Goal: Task Accomplishment & Management: Use online tool/utility

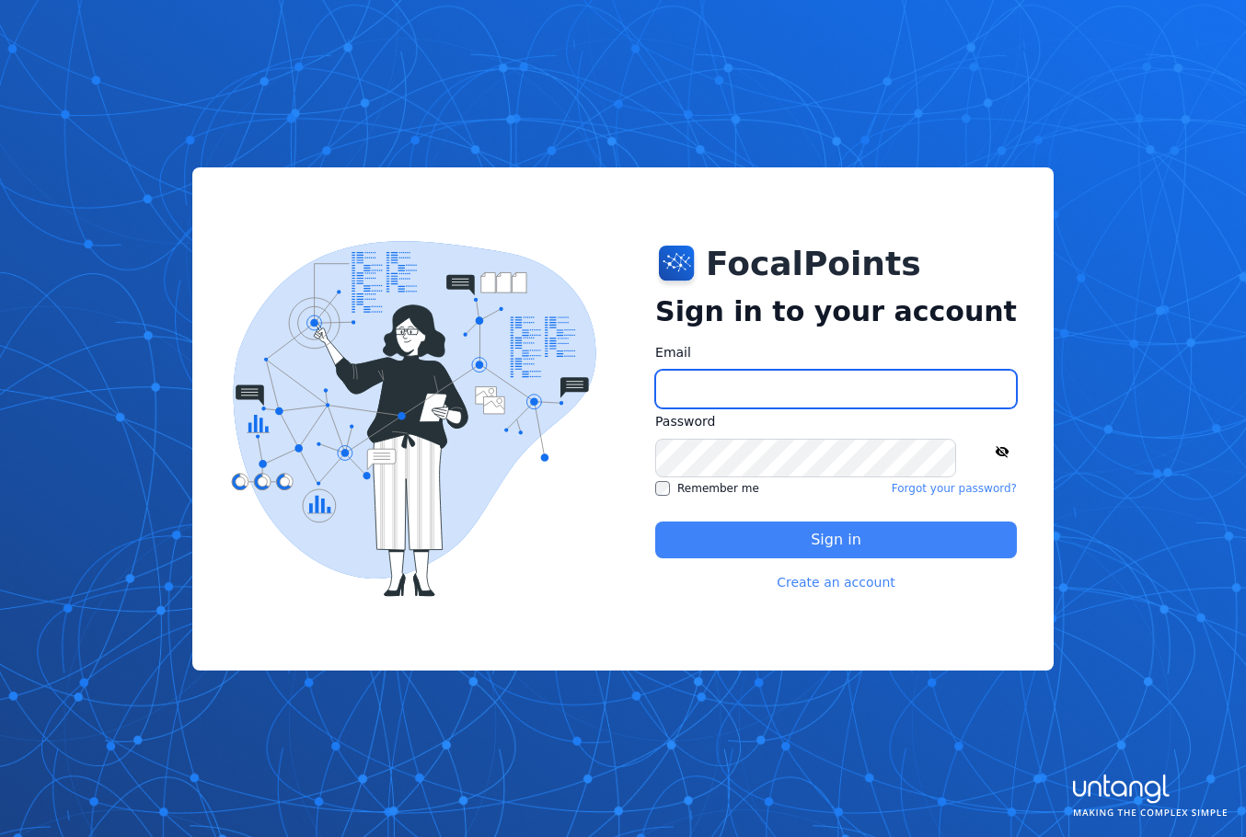
type input "**********"
click at [839, 530] on button "Sign in" at bounding box center [836, 540] width 362 height 37
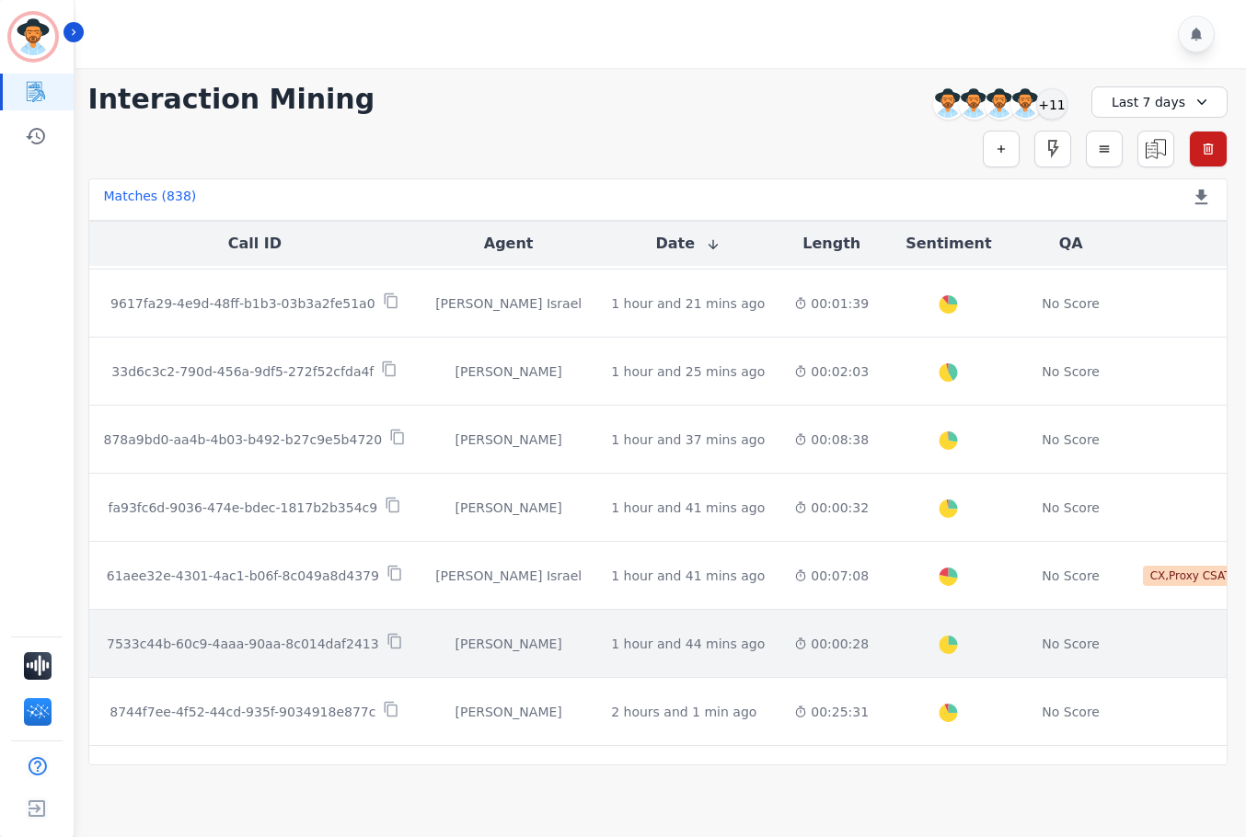
scroll to position [947, 0]
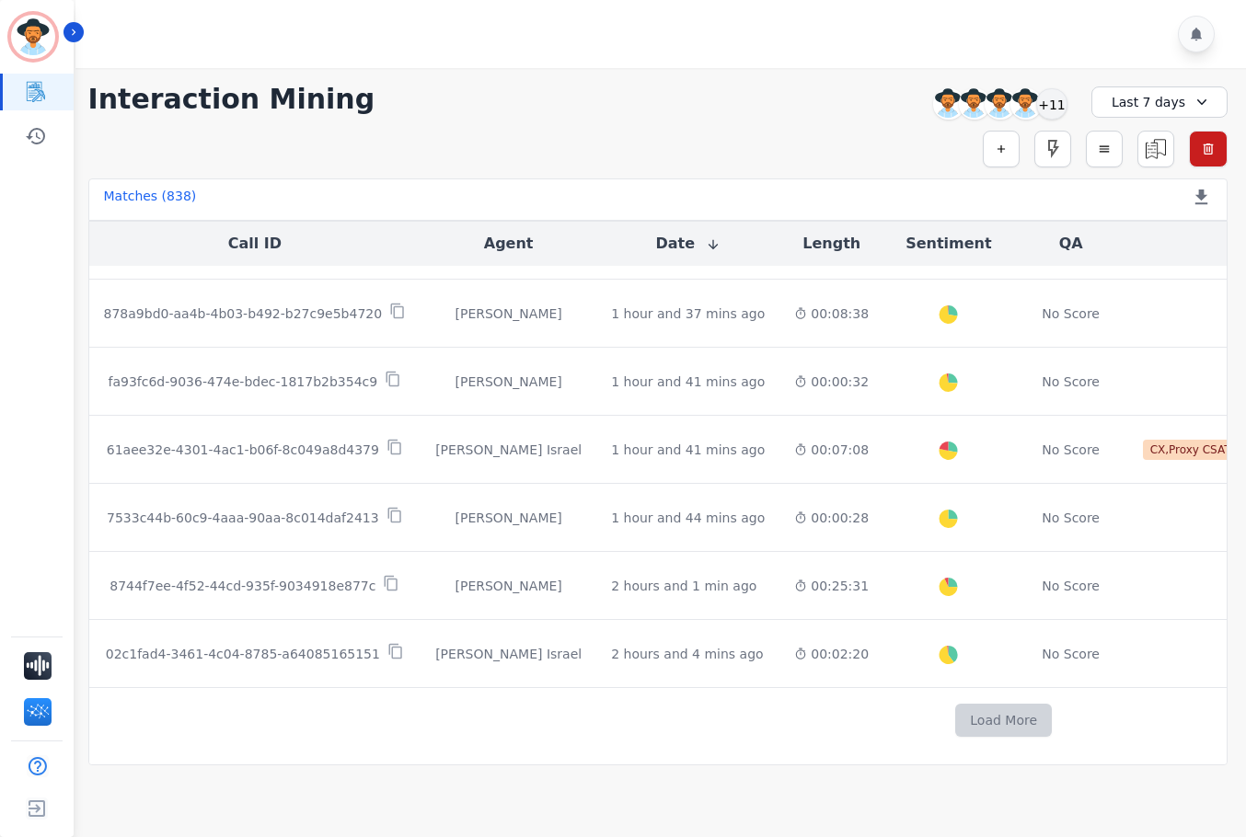
click at [955, 712] on button "Load More" at bounding box center [1003, 720] width 97 height 33
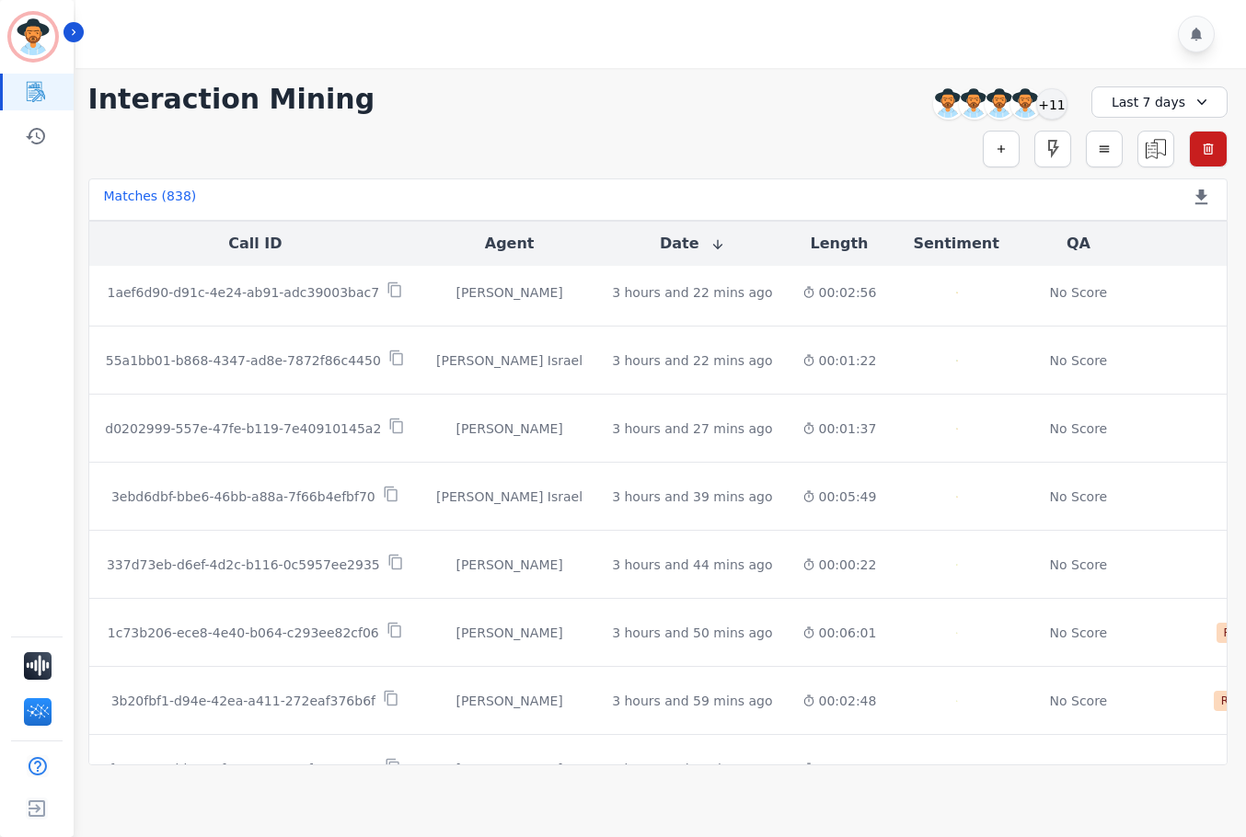
scroll to position [2308, 0]
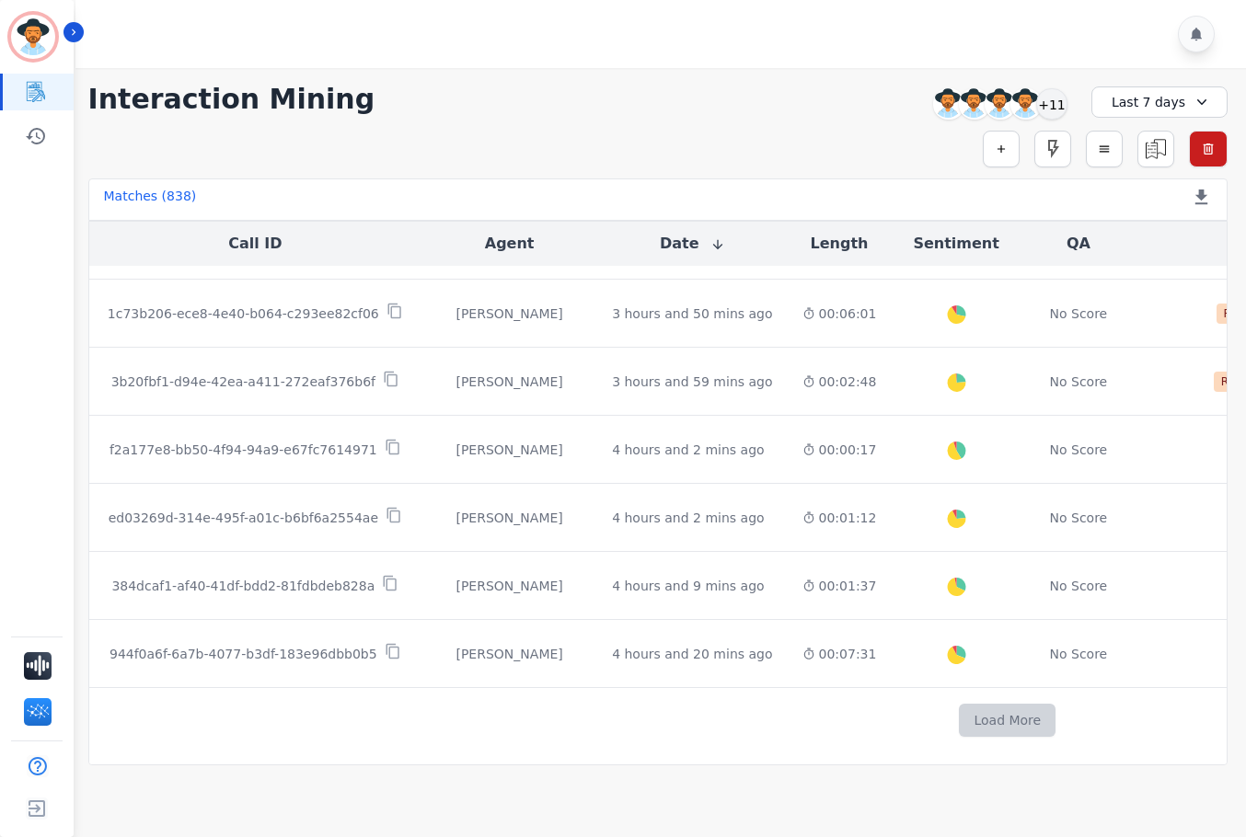
click at [959, 709] on button "Load More" at bounding box center [1007, 720] width 97 height 33
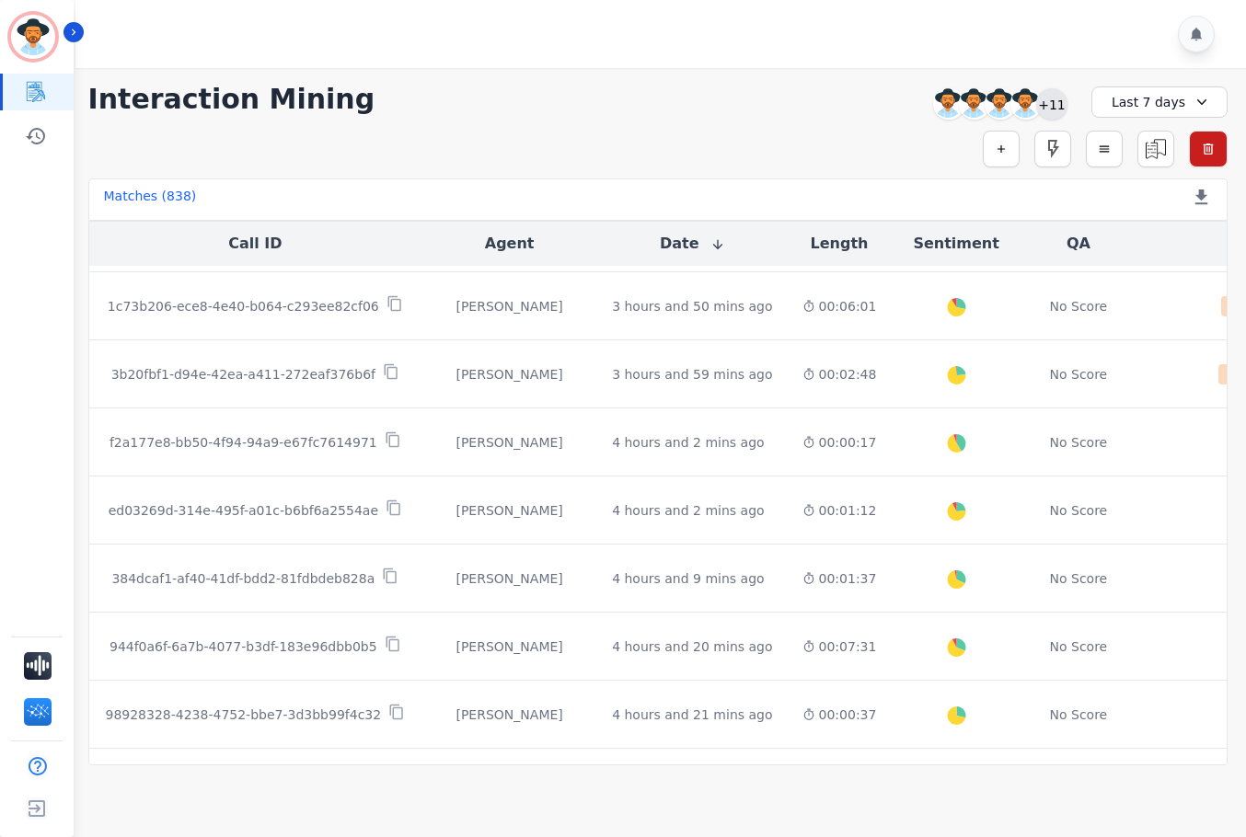
click at [1052, 104] on div "+11" at bounding box center [1051, 103] width 31 height 31
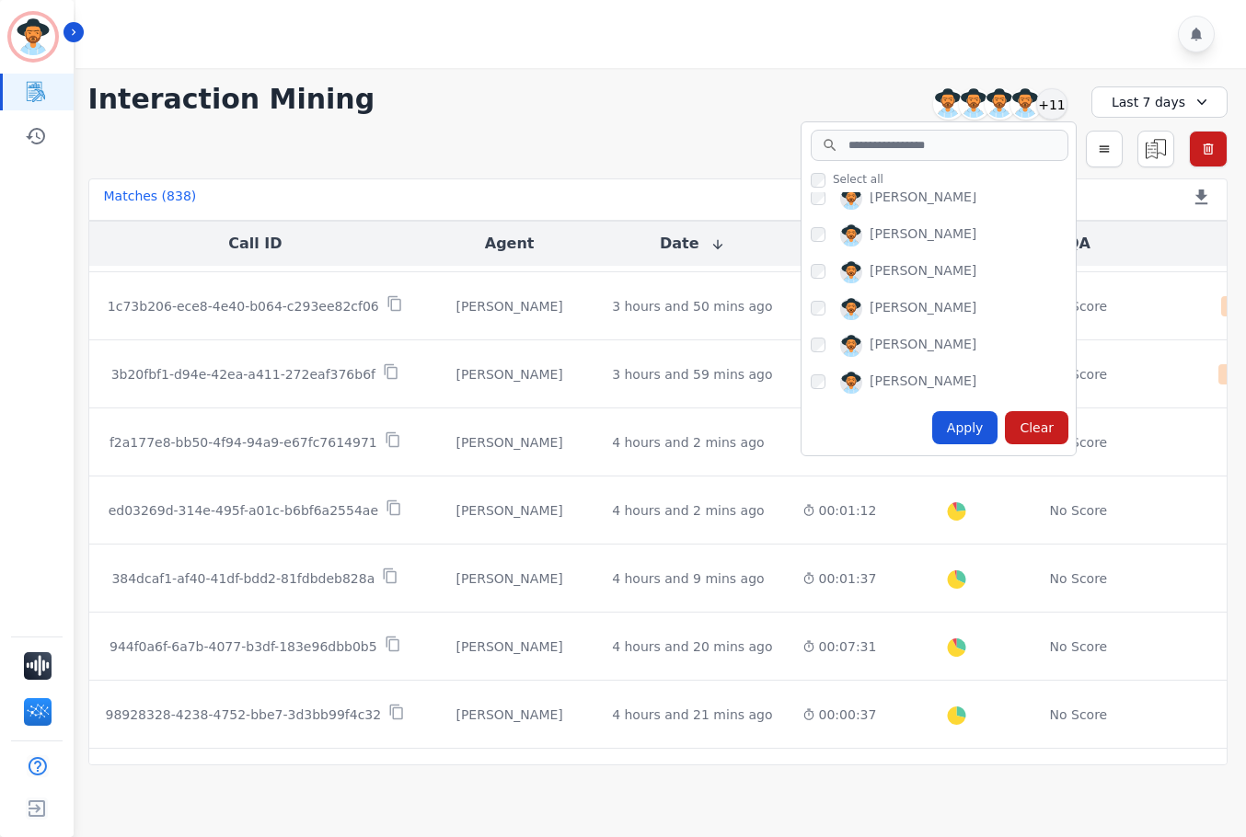
scroll to position [344, 0]
click at [962, 431] on div "Apply" at bounding box center [965, 427] width 66 height 33
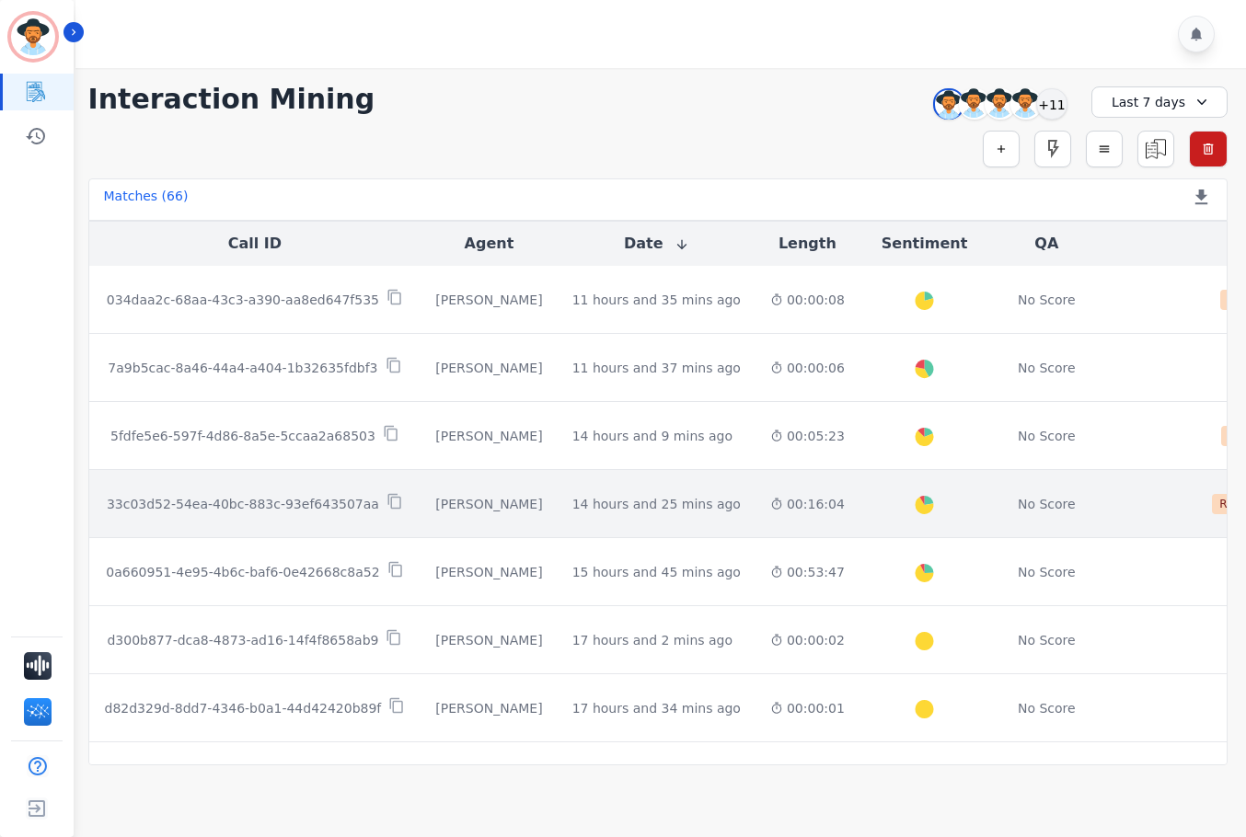
click at [755, 523] on td "00:16:04" at bounding box center [807, 504] width 104 height 68
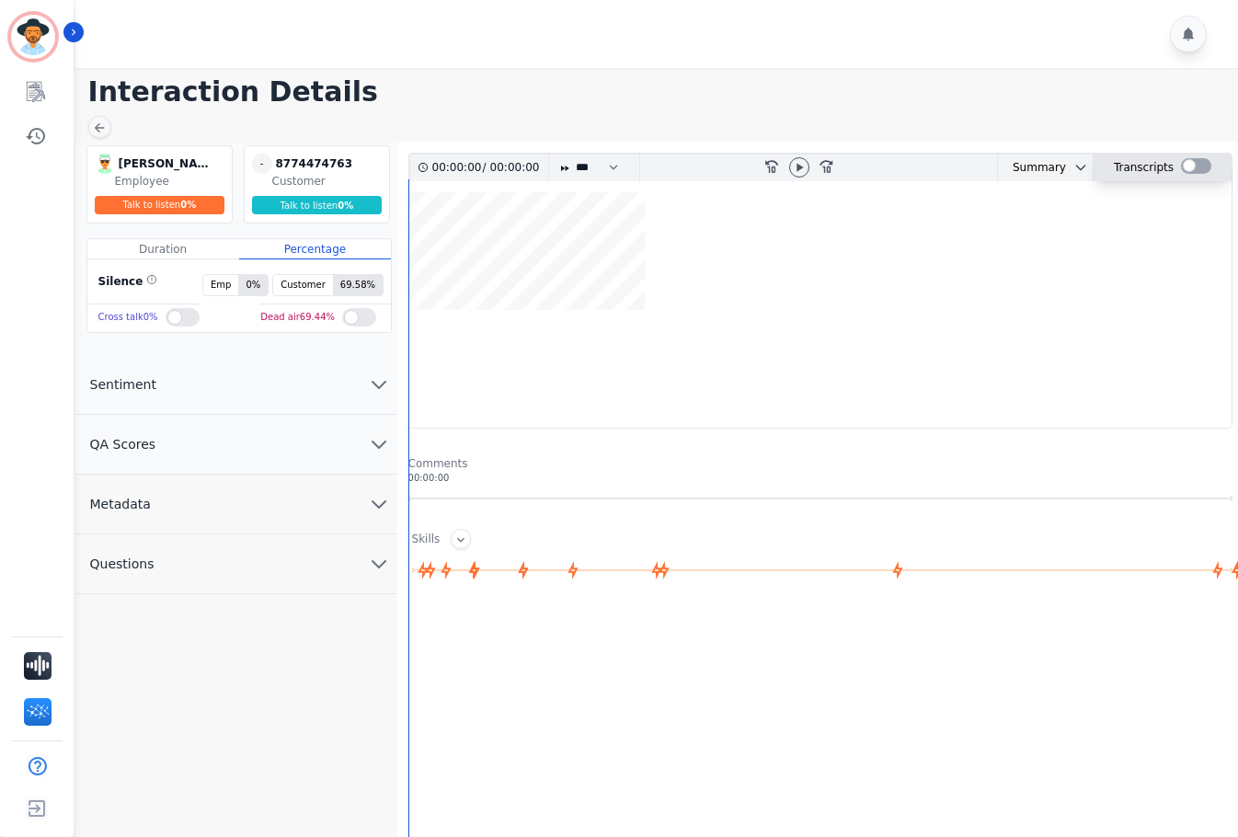
click at [1198, 168] on div at bounding box center [1196, 166] width 30 height 16
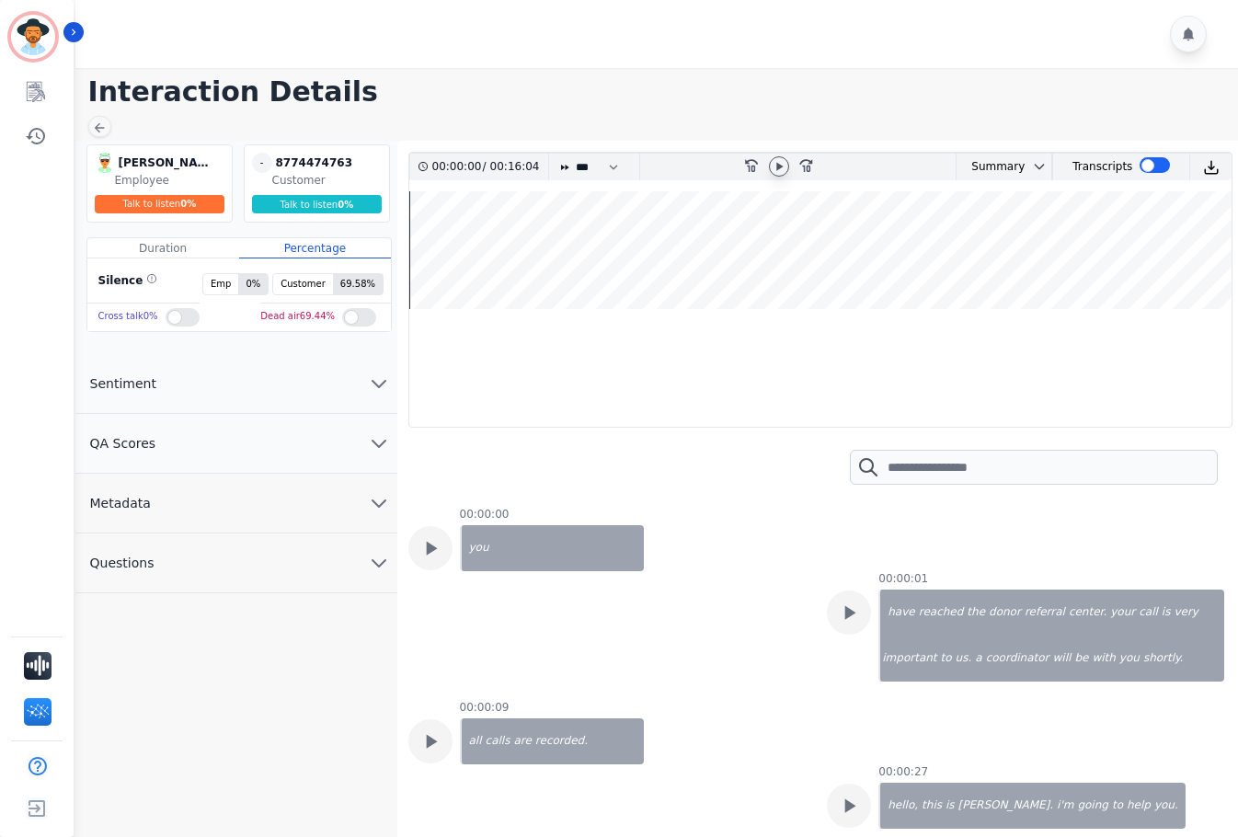
click at [787, 166] on icon at bounding box center [779, 166] width 15 height 15
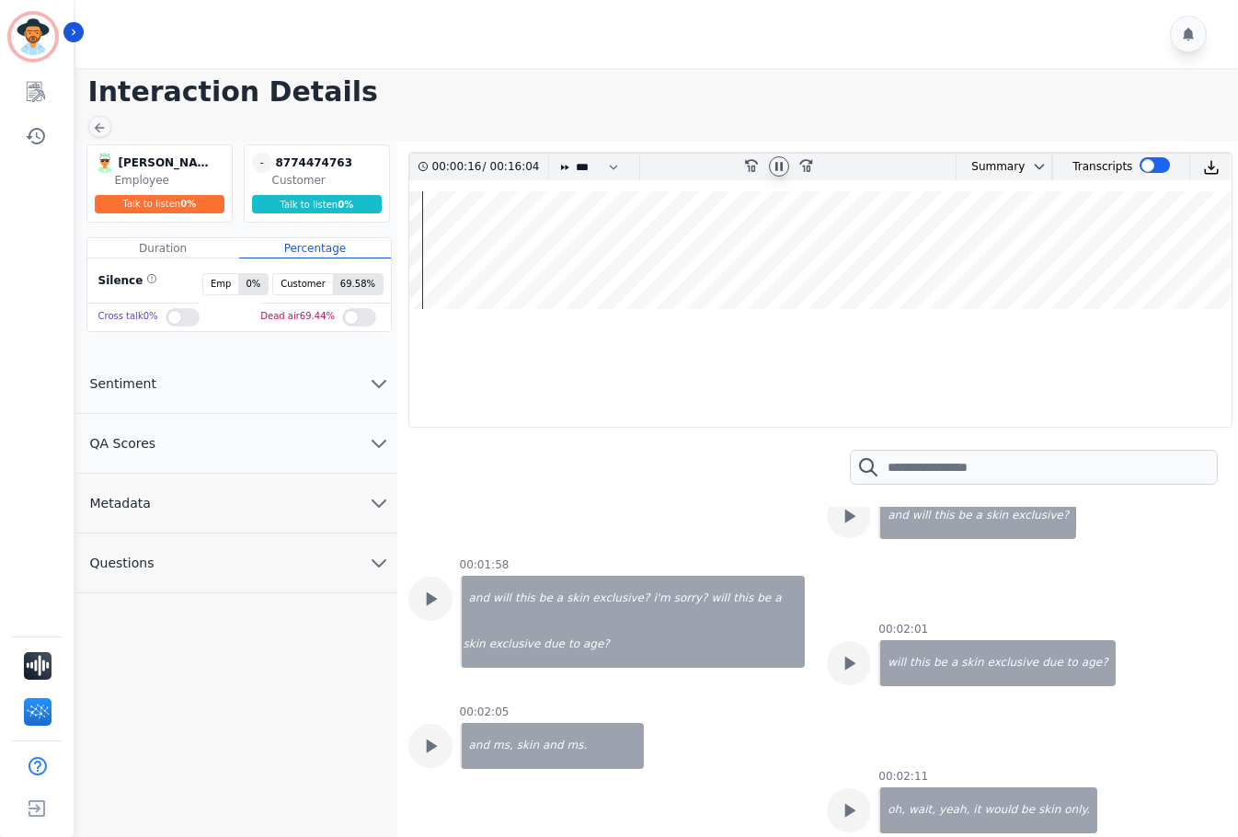
scroll to position [1656, 0]
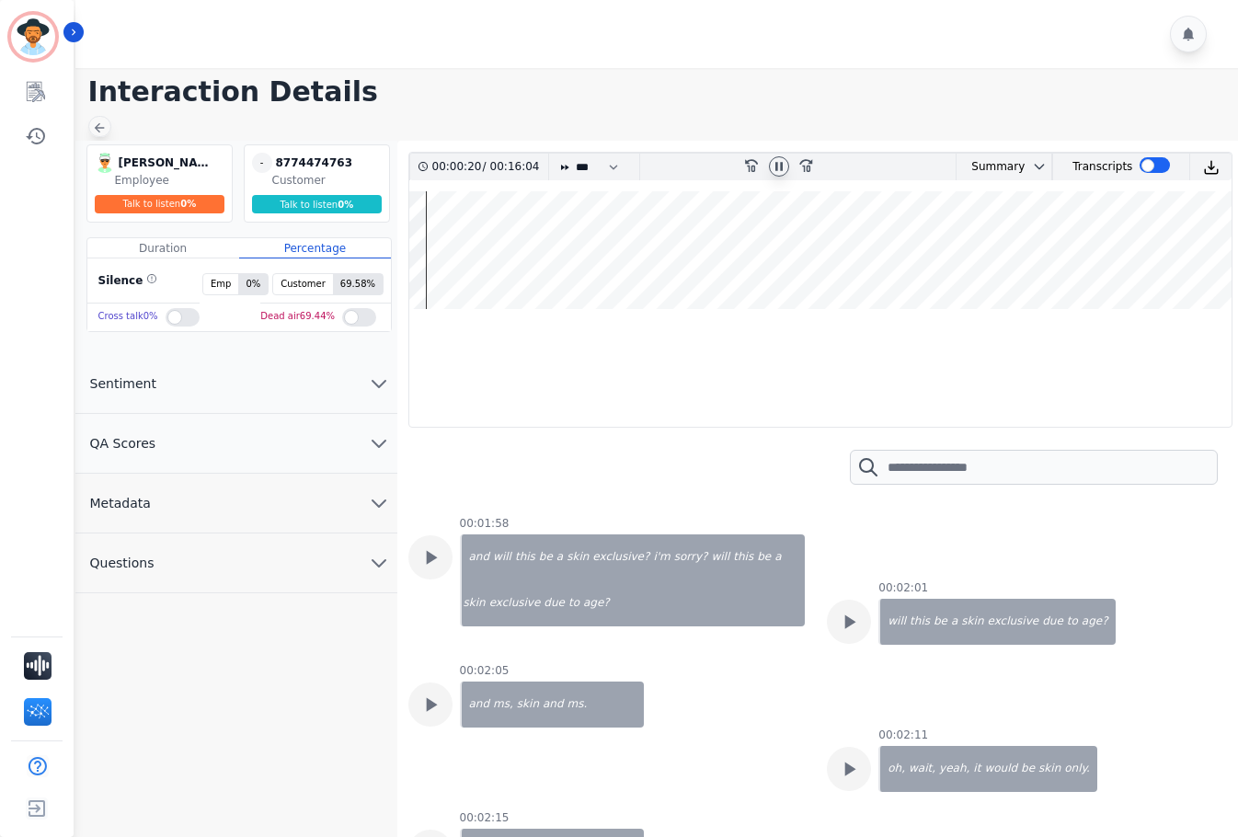
click at [100, 126] on icon at bounding box center [99, 128] width 15 height 15
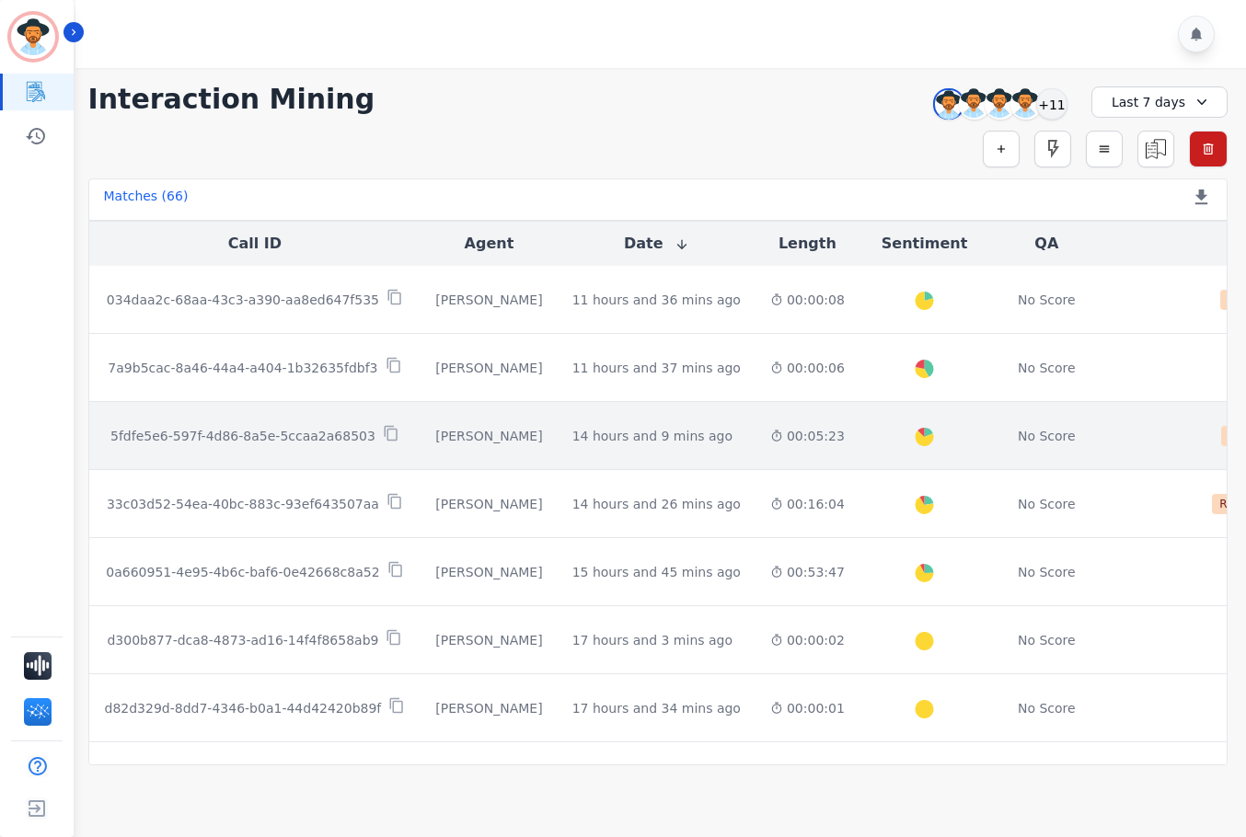
click at [619, 448] on td "14 hours and 9 mins ago Start at: [DATE] 1:43am" at bounding box center [657, 436] width 198 height 68
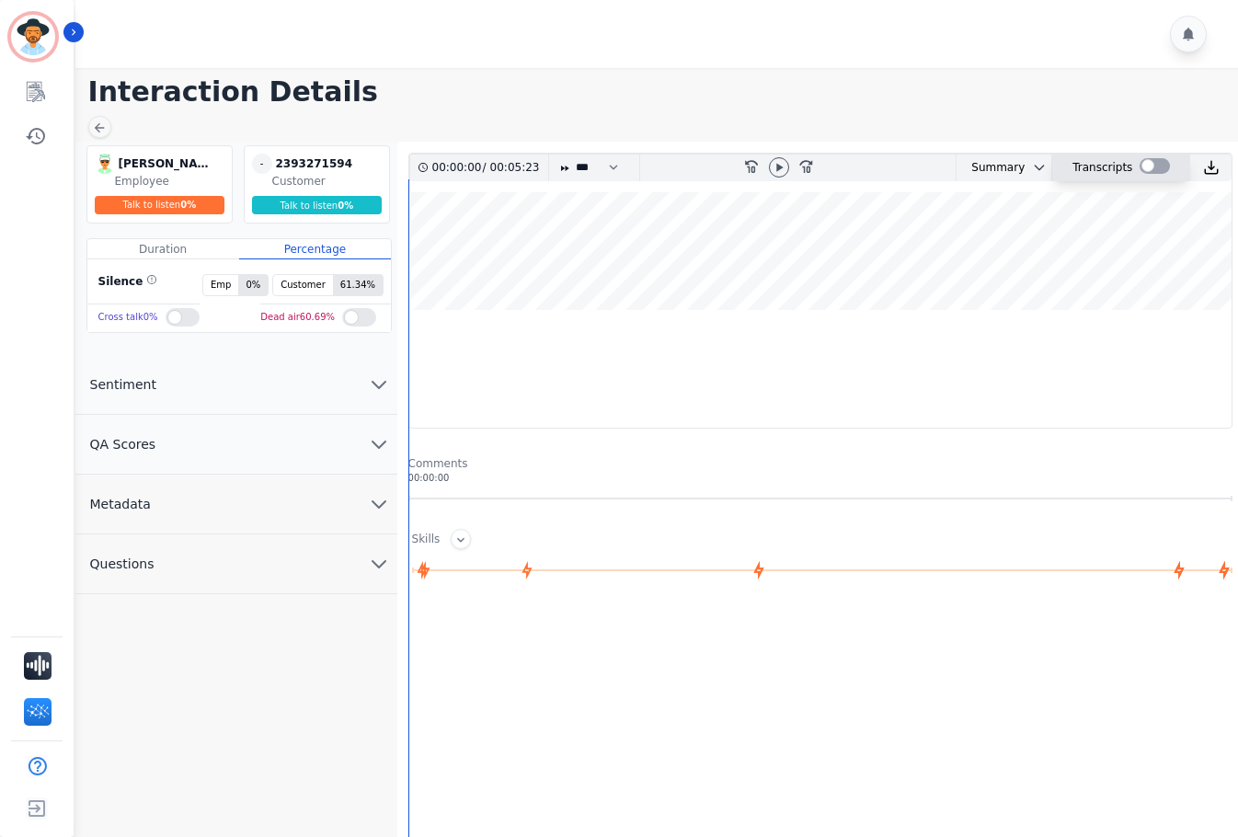
click at [1147, 172] on div at bounding box center [1155, 166] width 30 height 16
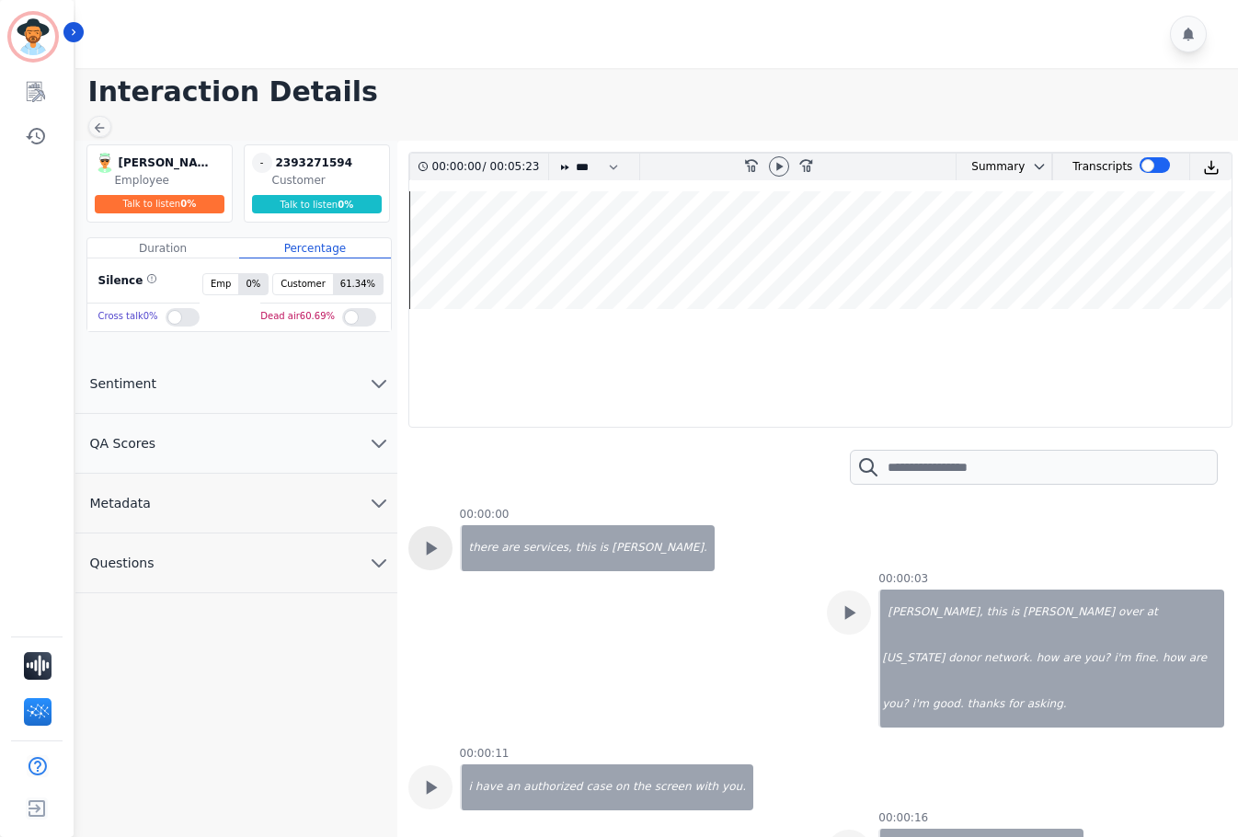
click at [420, 536] on icon at bounding box center [431, 548] width 24 height 24
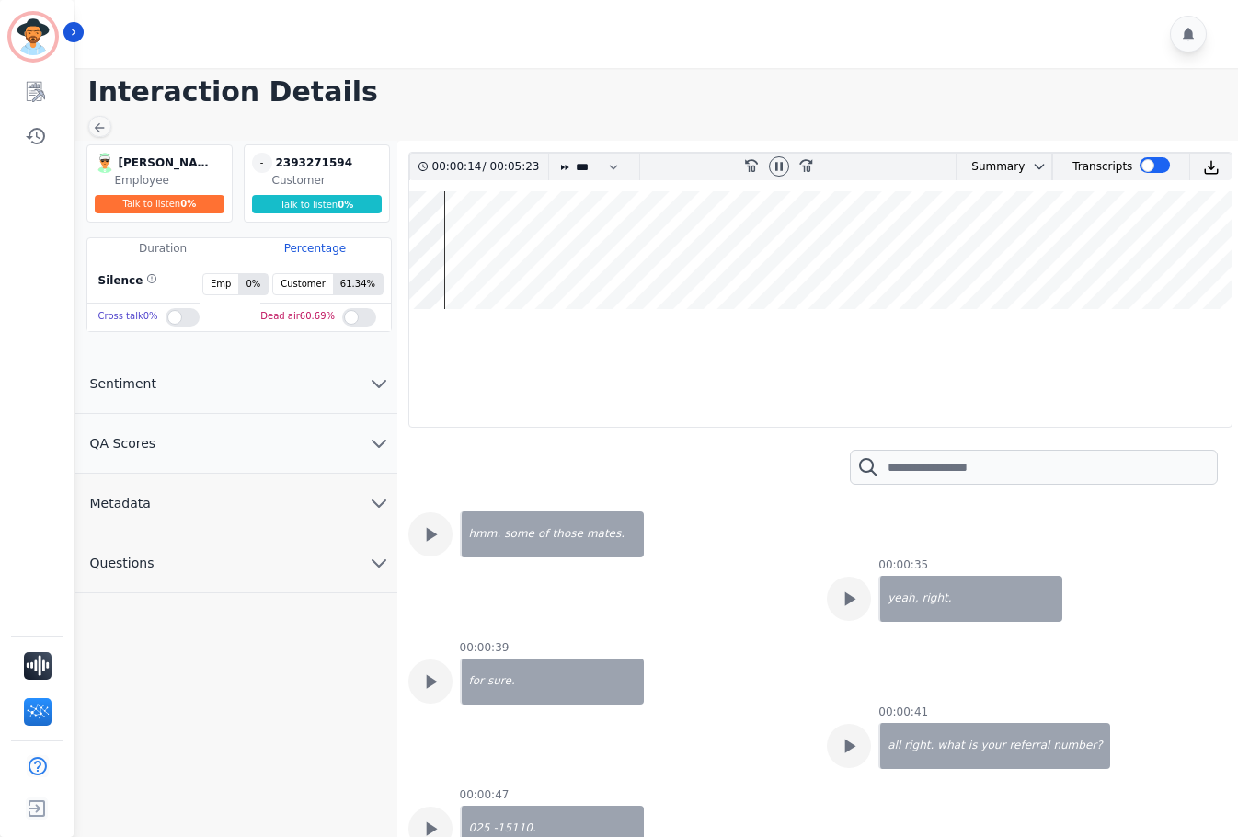
scroll to position [736, 0]
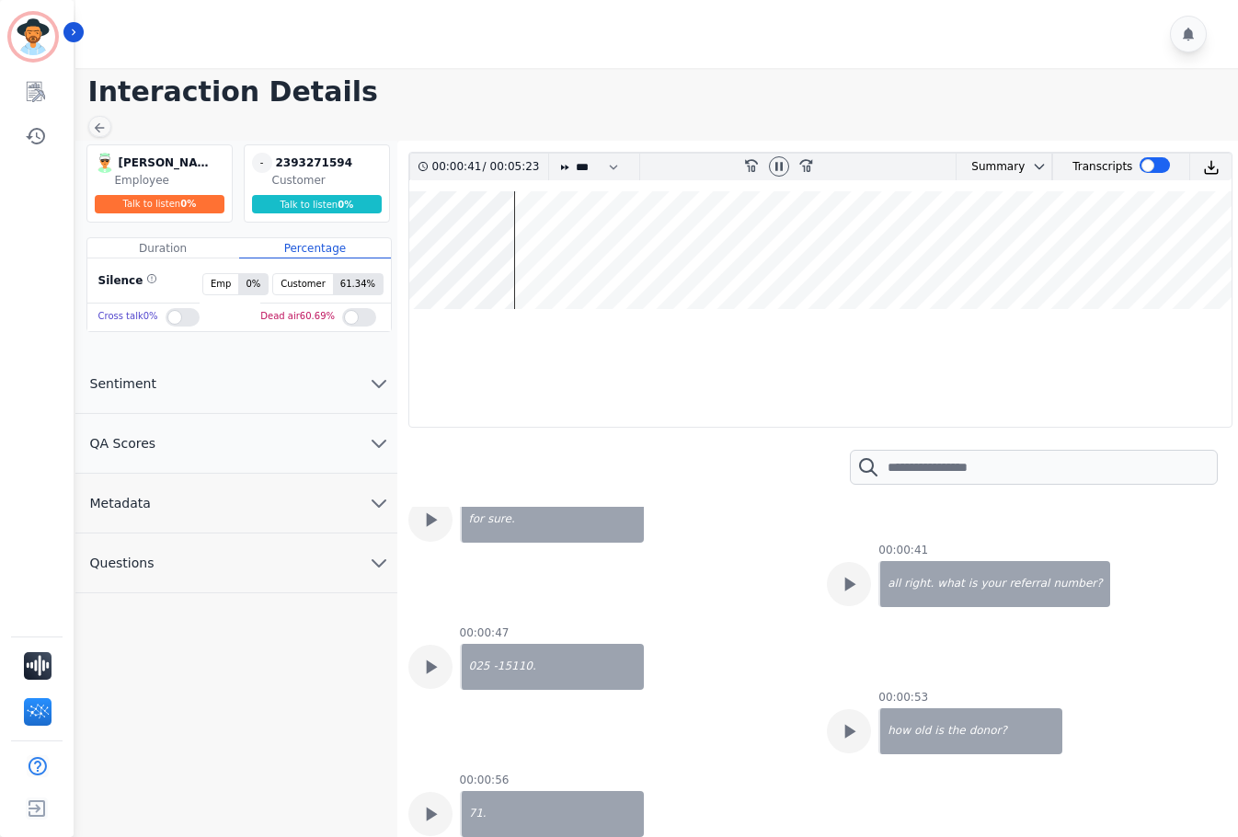
scroll to position [920, 0]
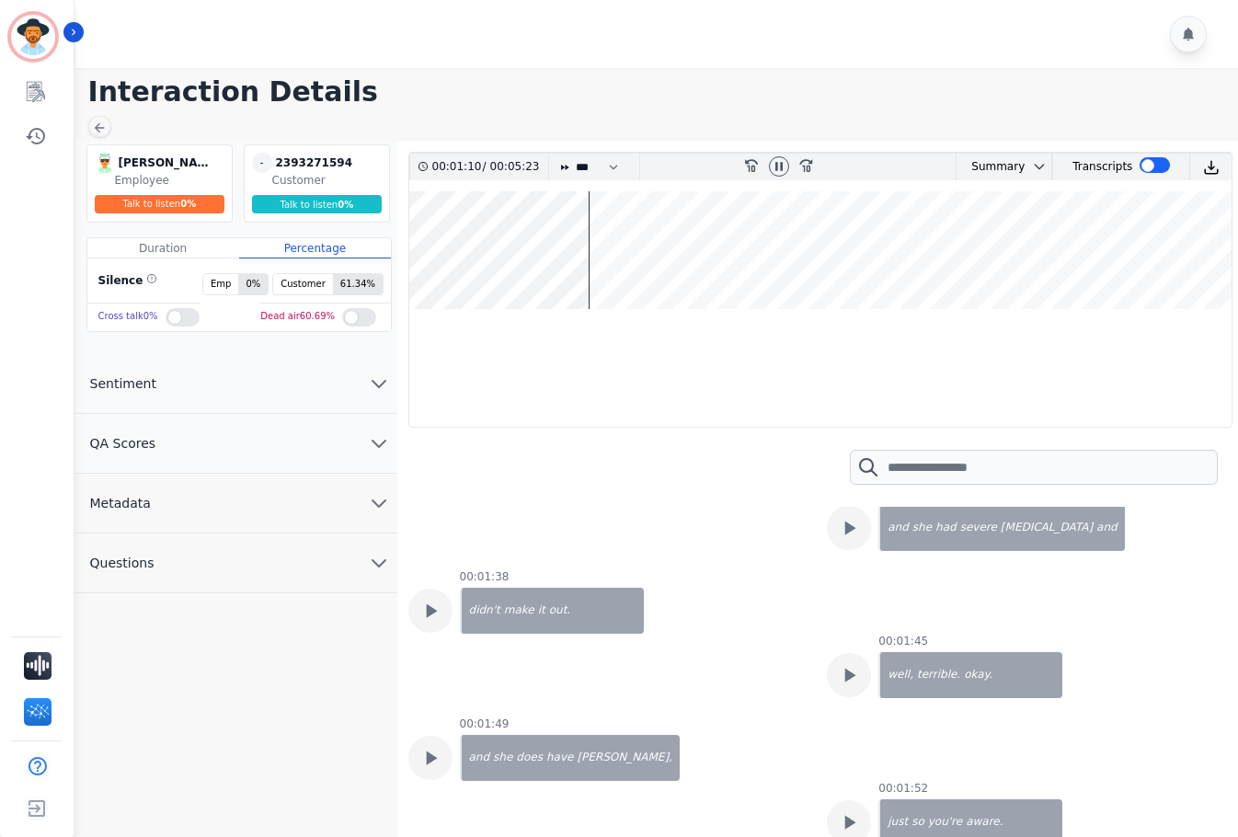
scroll to position [2024, 0]
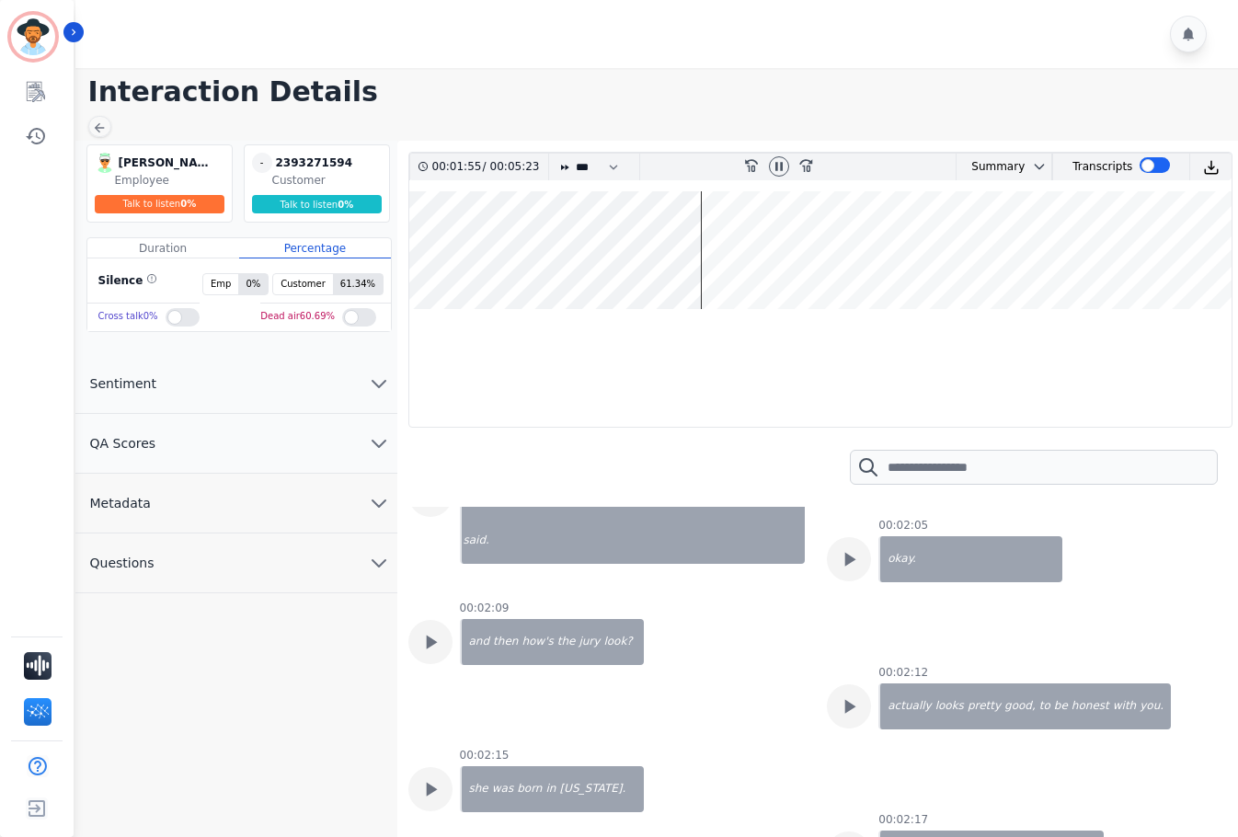
scroll to position [2576, 0]
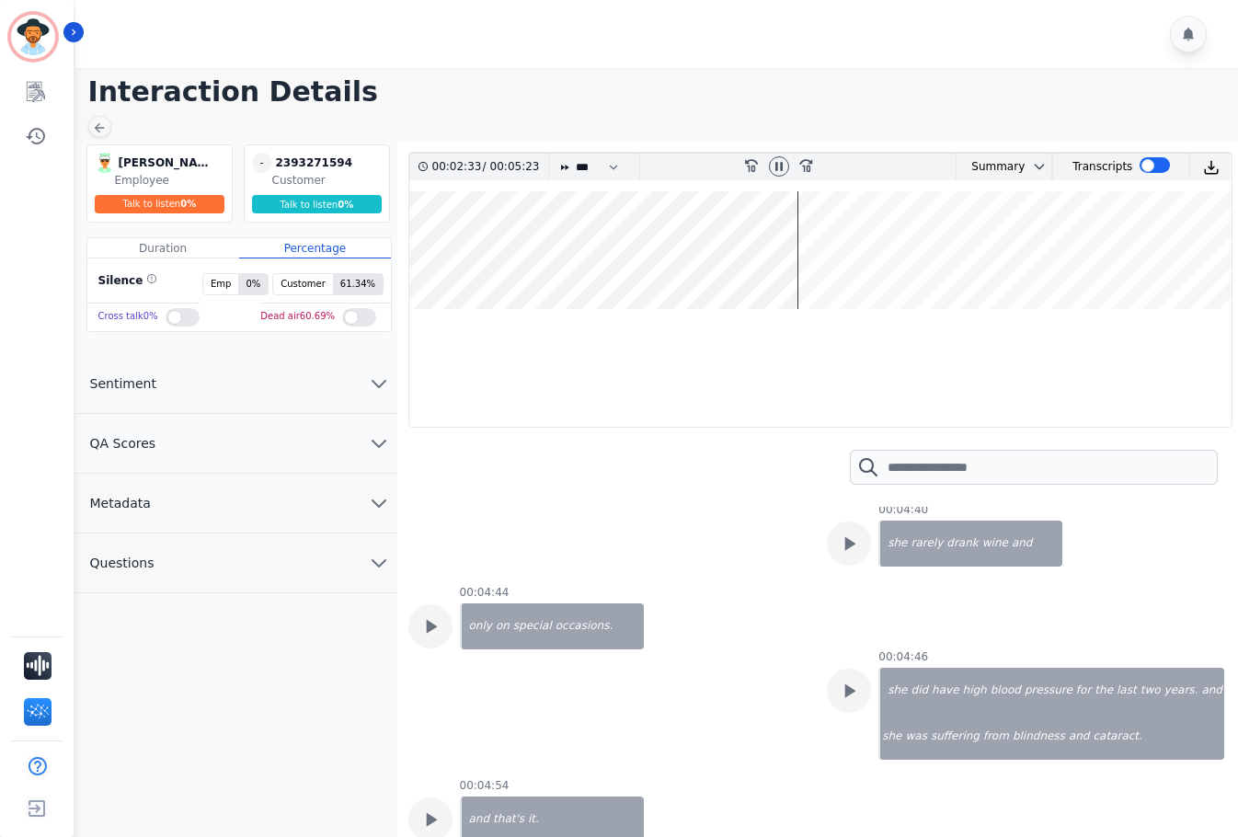
scroll to position [5428, 0]
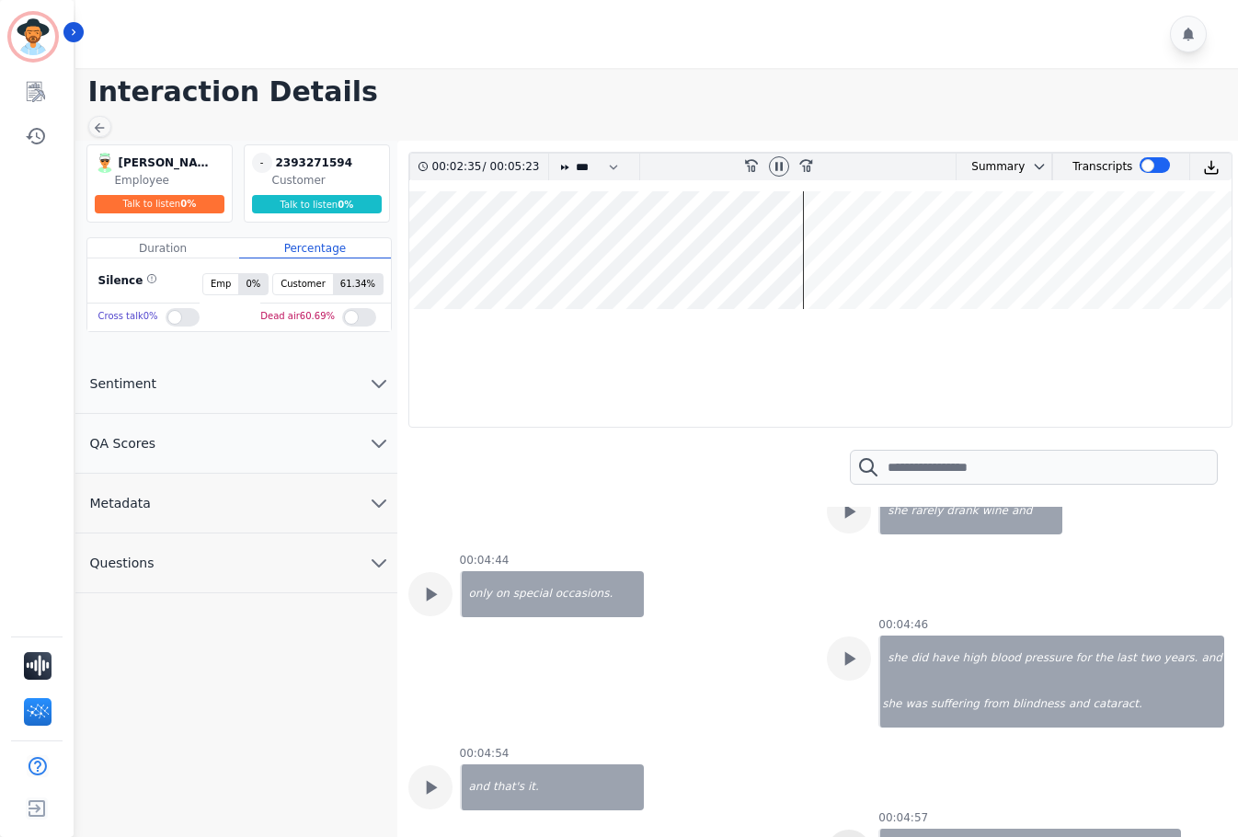
click at [780, 165] on icon at bounding box center [779, 166] width 15 height 15
